Goal: Understand process/instructions: Learn how to perform a task or action

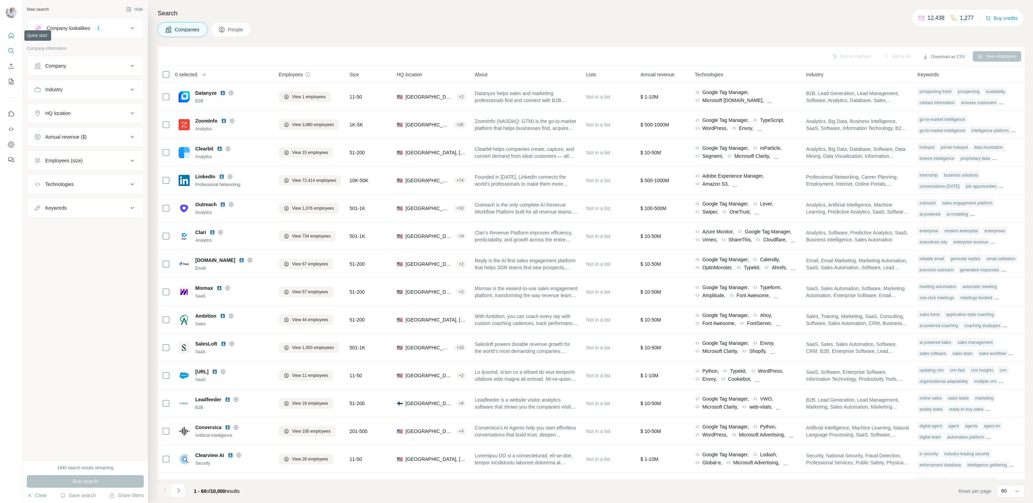
click at [13, 34] on icon "Quick start" at bounding box center [11, 35] width 7 height 7
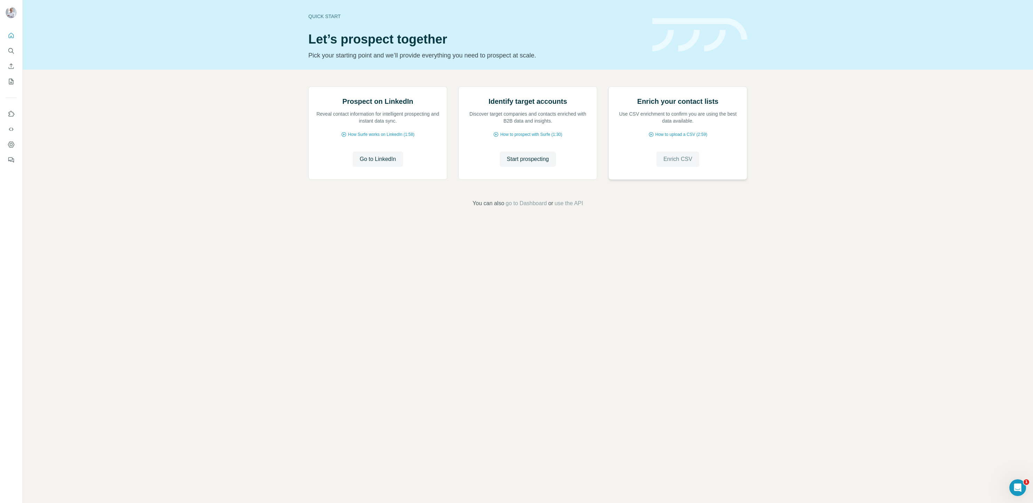
click at [676, 163] on span "Enrich CSV" at bounding box center [678, 159] width 29 height 8
